Goal: Task Accomplishment & Management: Manage account settings

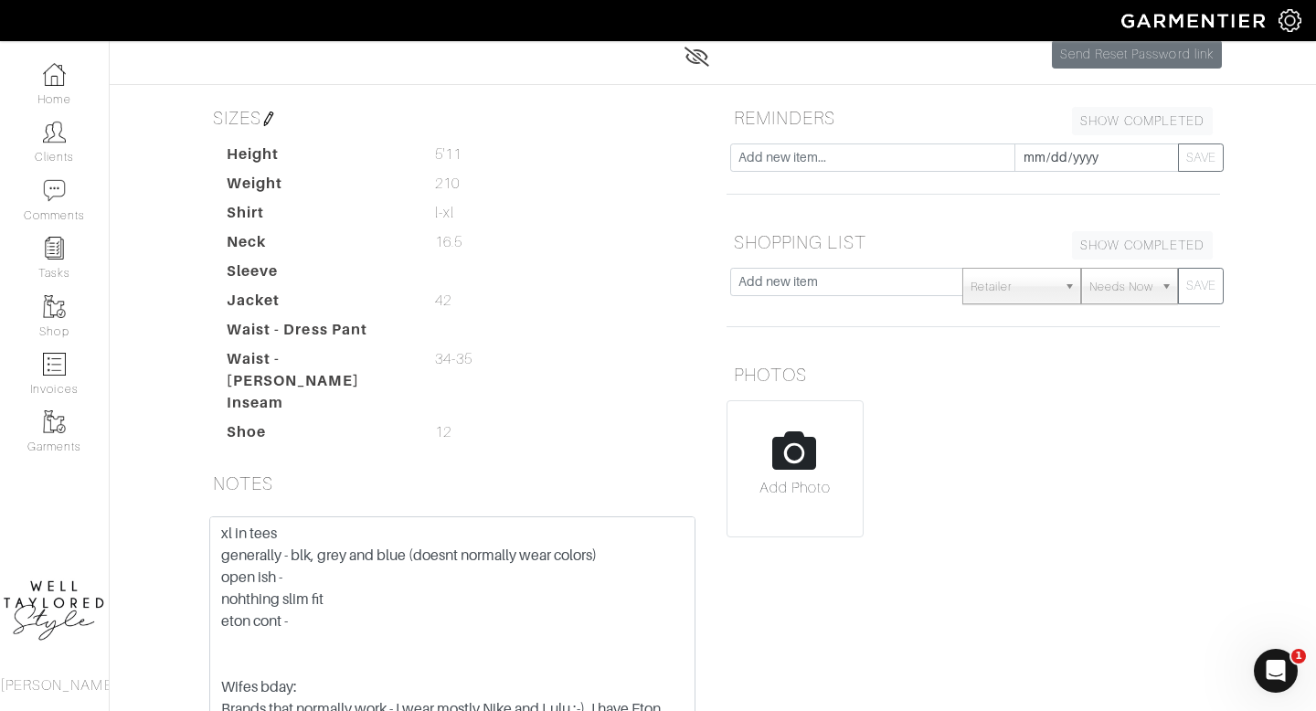
scroll to position [189, 0]
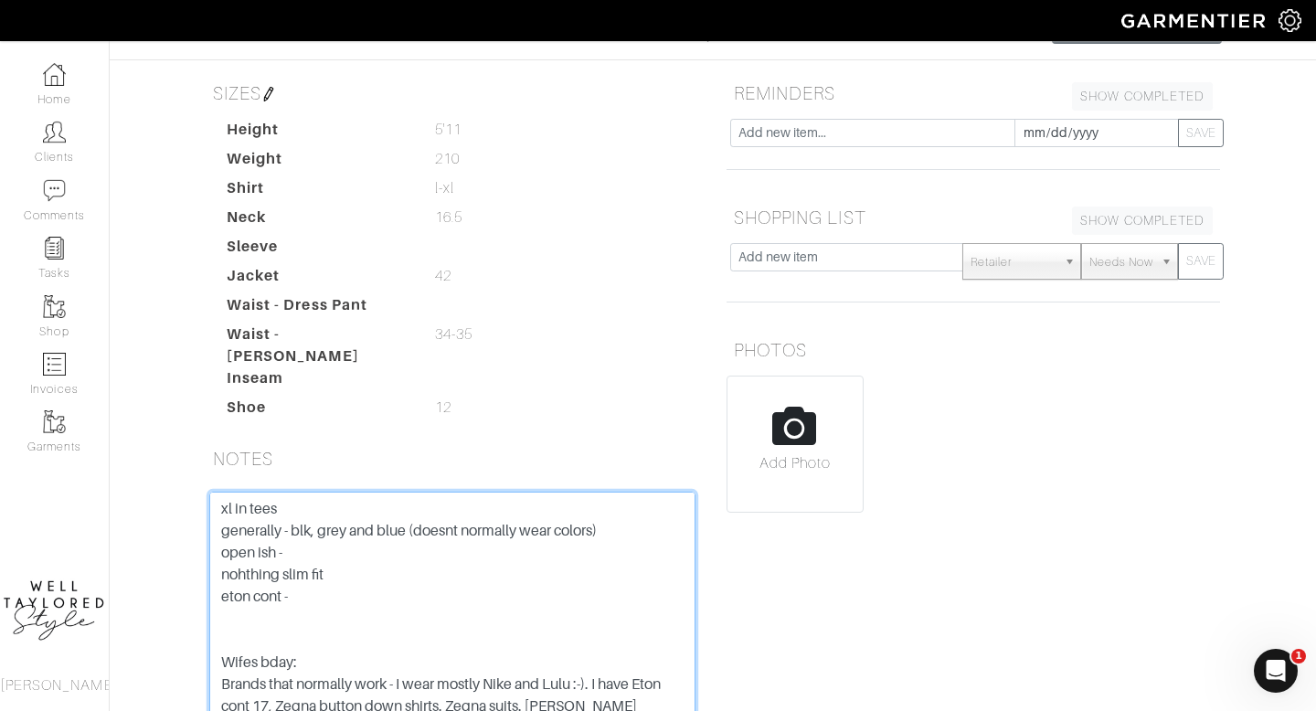
click at [249, 501] on textarea "xl in tees generally - blk, grey and blue (doesnt normally wear colors) open is…" at bounding box center [452, 608] width 486 height 232
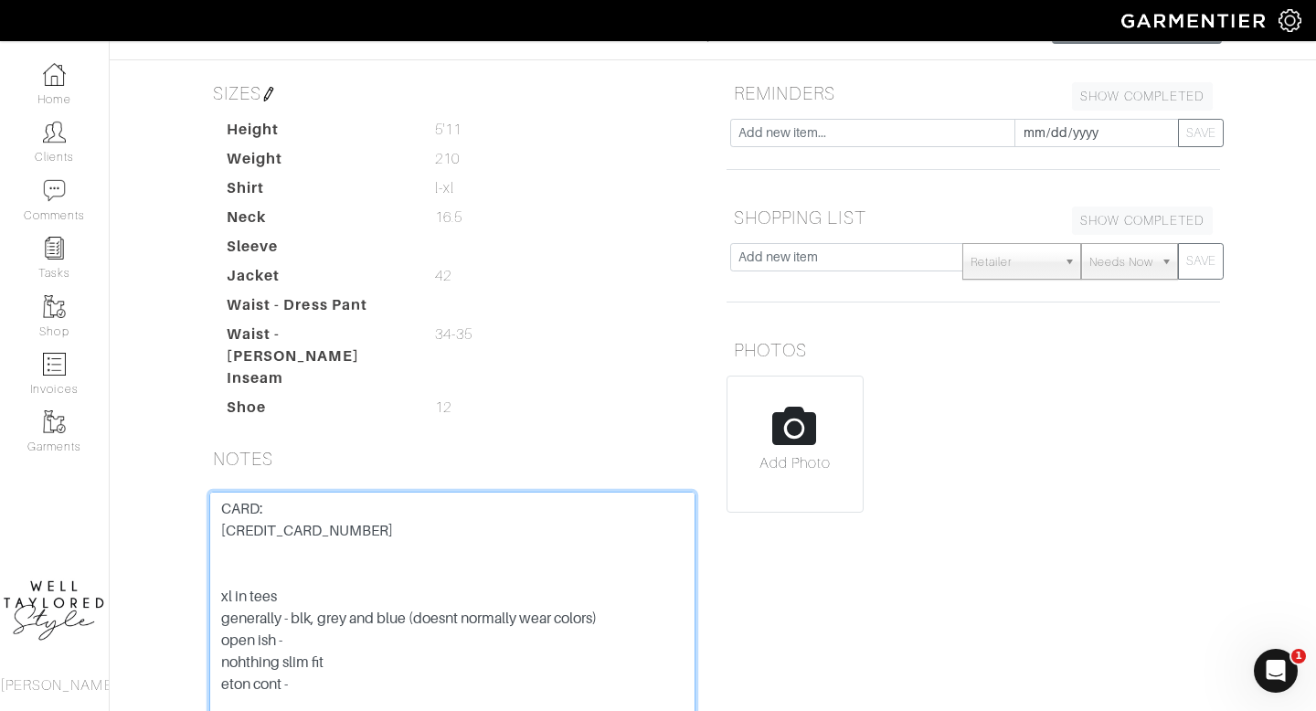
click at [253, 522] on textarea "xl in tees generally - blk, grey and blue (doesnt normally wear colors) open is…" at bounding box center [452, 608] width 486 height 232
click at [386, 521] on textarea "xl in tees generally - blk, grey and blue (doesnt normally wear colors) open is…" at bounding box center [452, 608] width 486 height 232
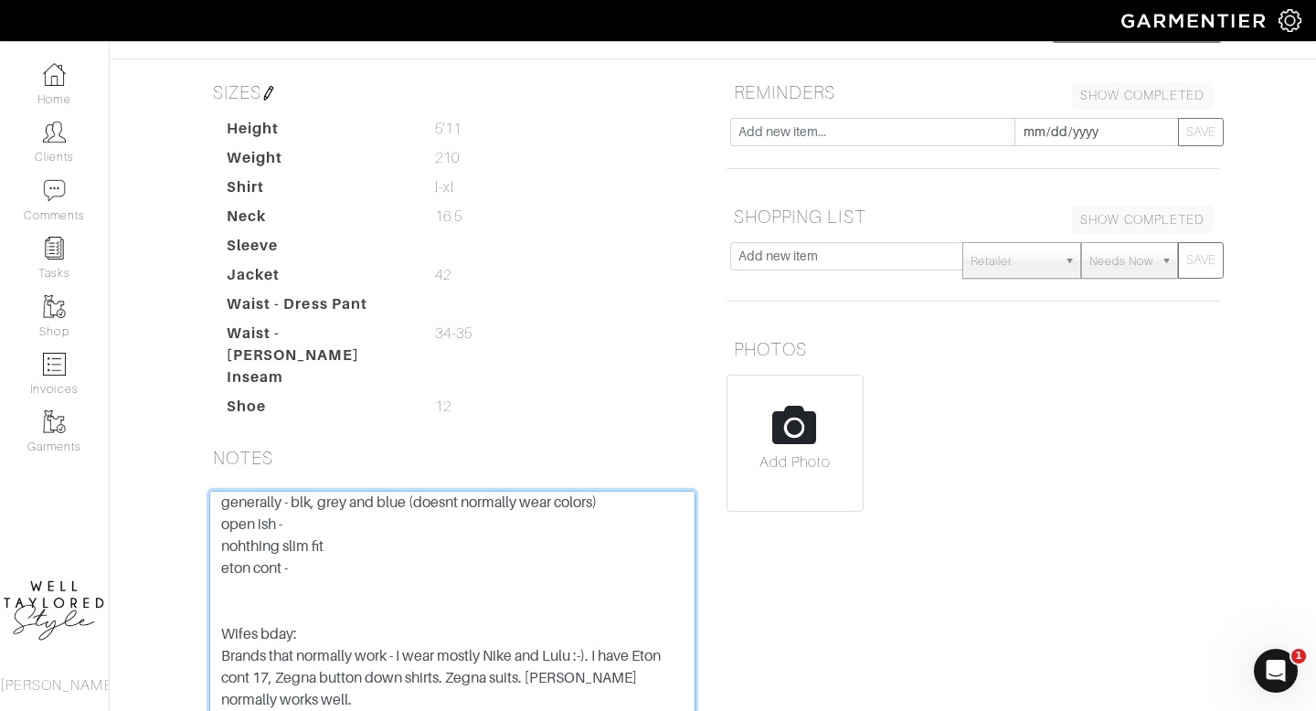
scroll to position [340, 0]
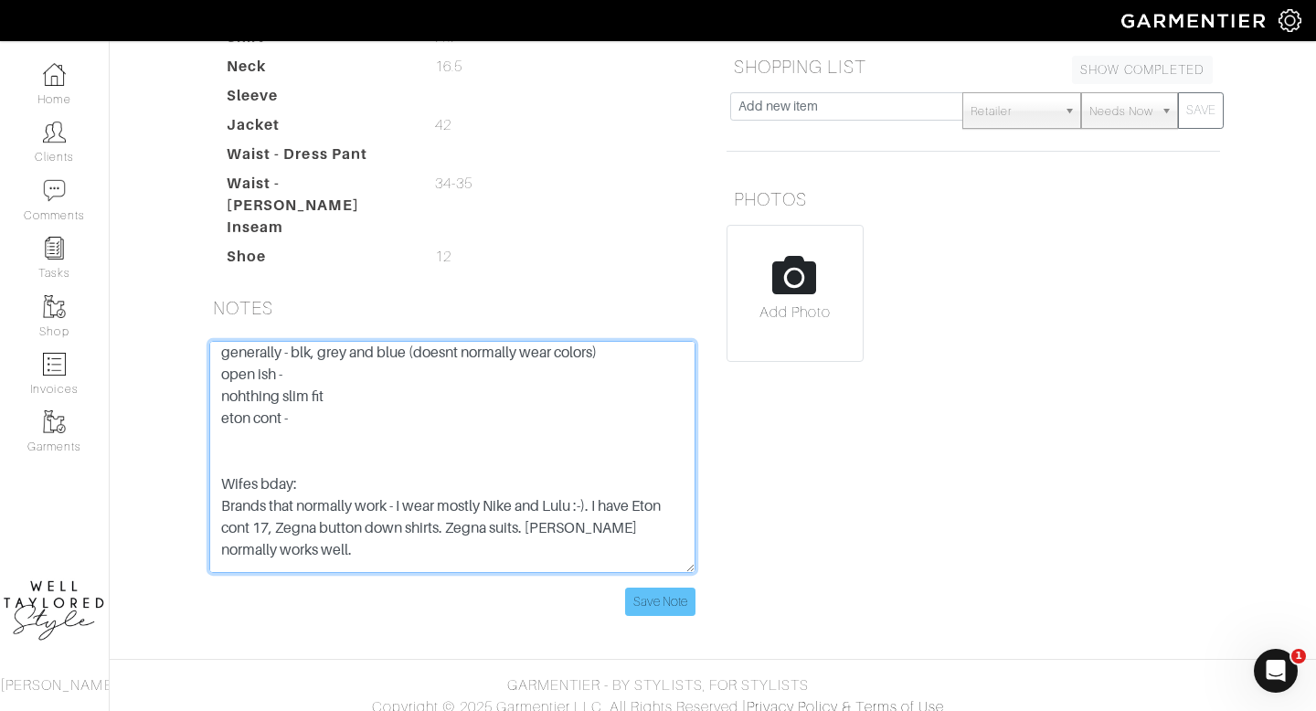
type textarea "CARD: 371241449968057 07/29 SEC 9176 AYELET SCHABES xl in tees generally - blk,…"
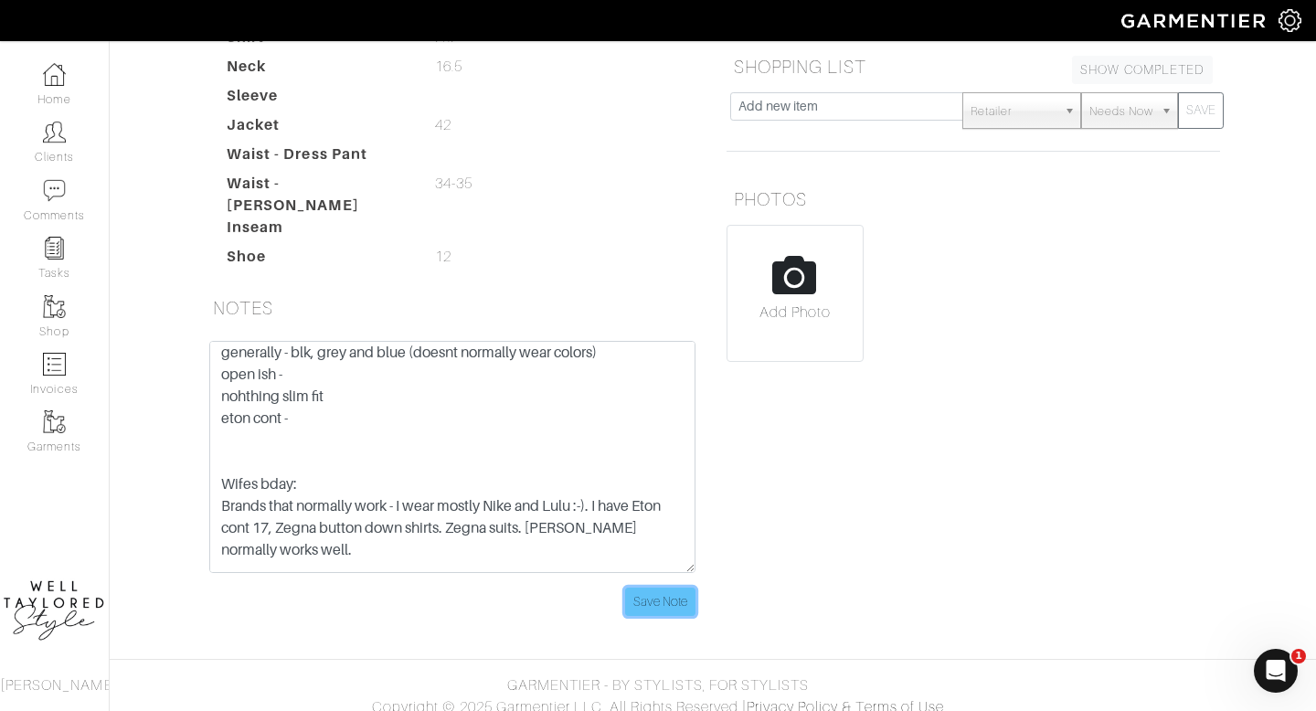
click at [675, 587] on input "Save Note" at bounding box center [660, 601] width 70 height 28
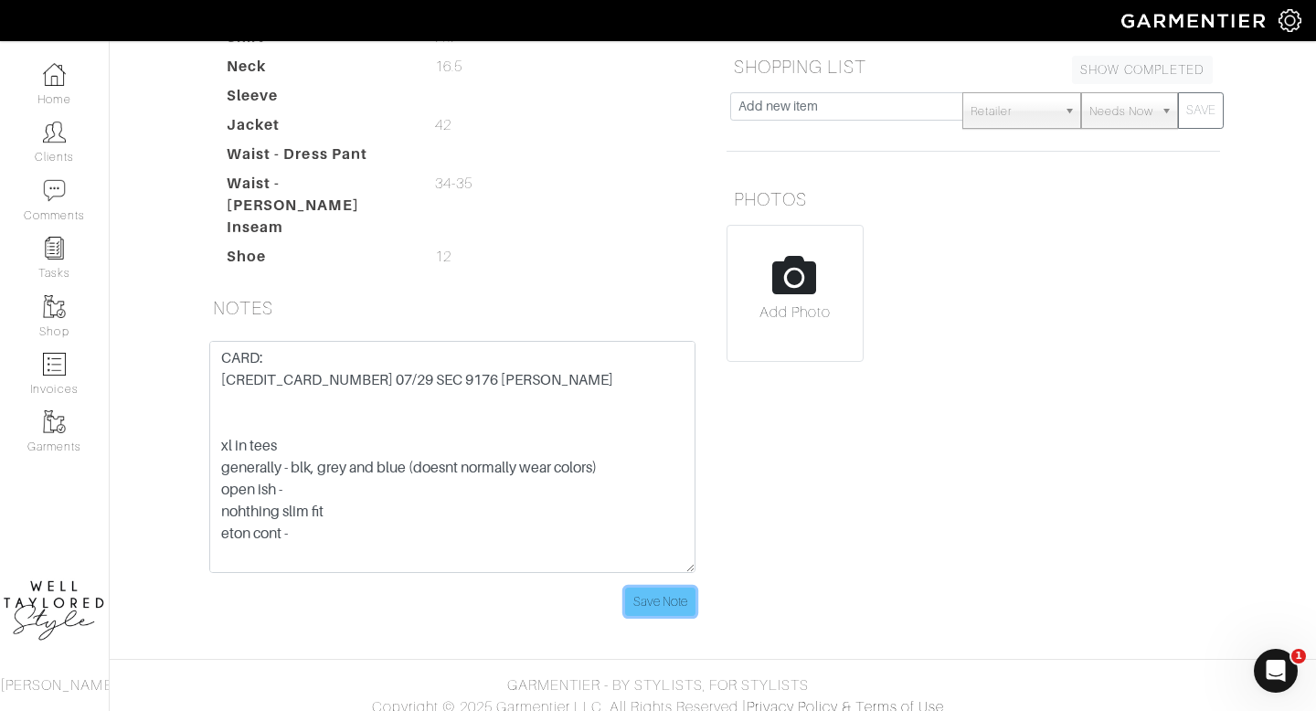
click at [659, 587] on input "Save Note" at bounding box center [660, 601] width 70 height 28
